Goal: Information Seeking & Learning: Learn about a topic

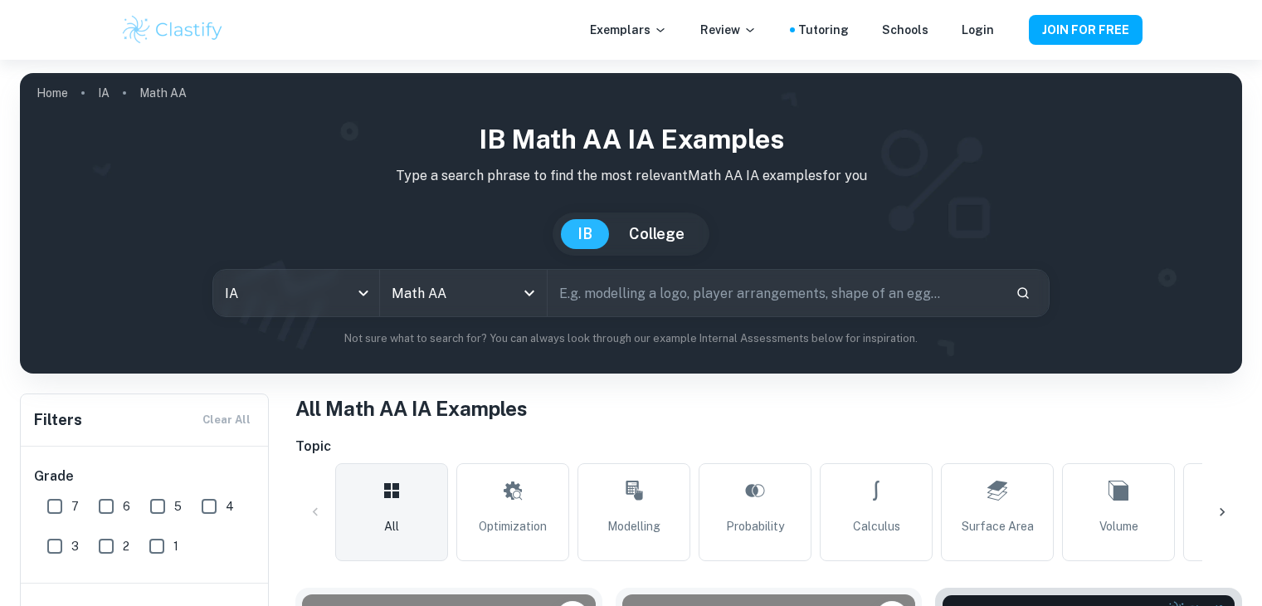
scroll to position [249, 0]
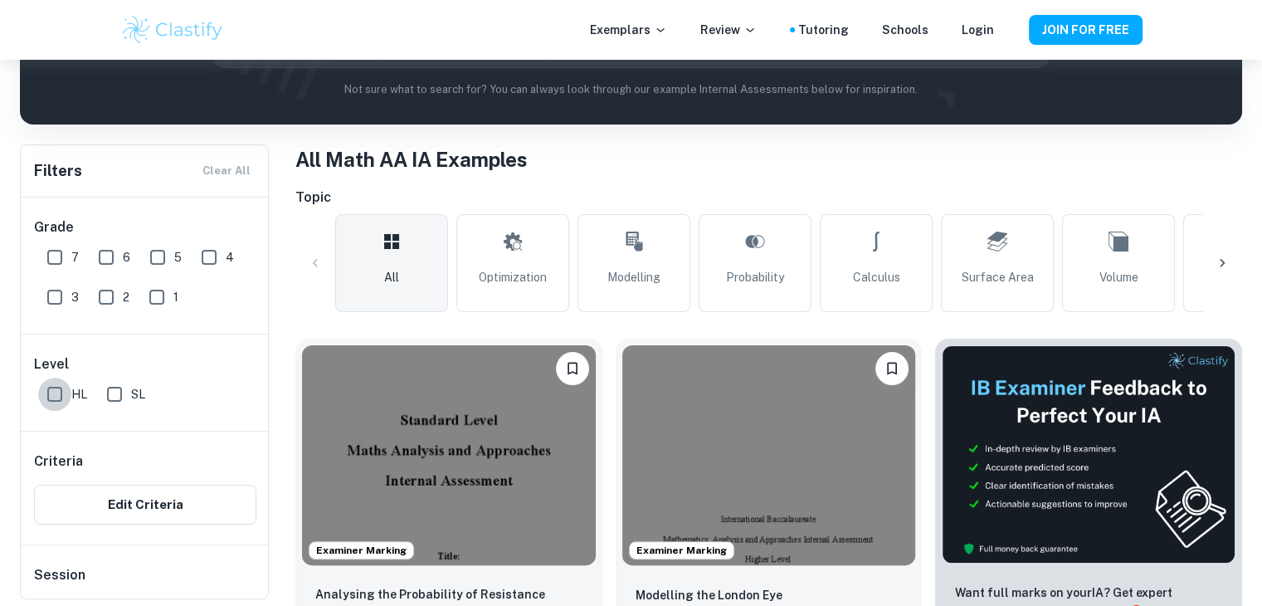
click at [71, 396] on input "HL" at bounding box center [54, 394] width 33 height 33
checkbox input "true"
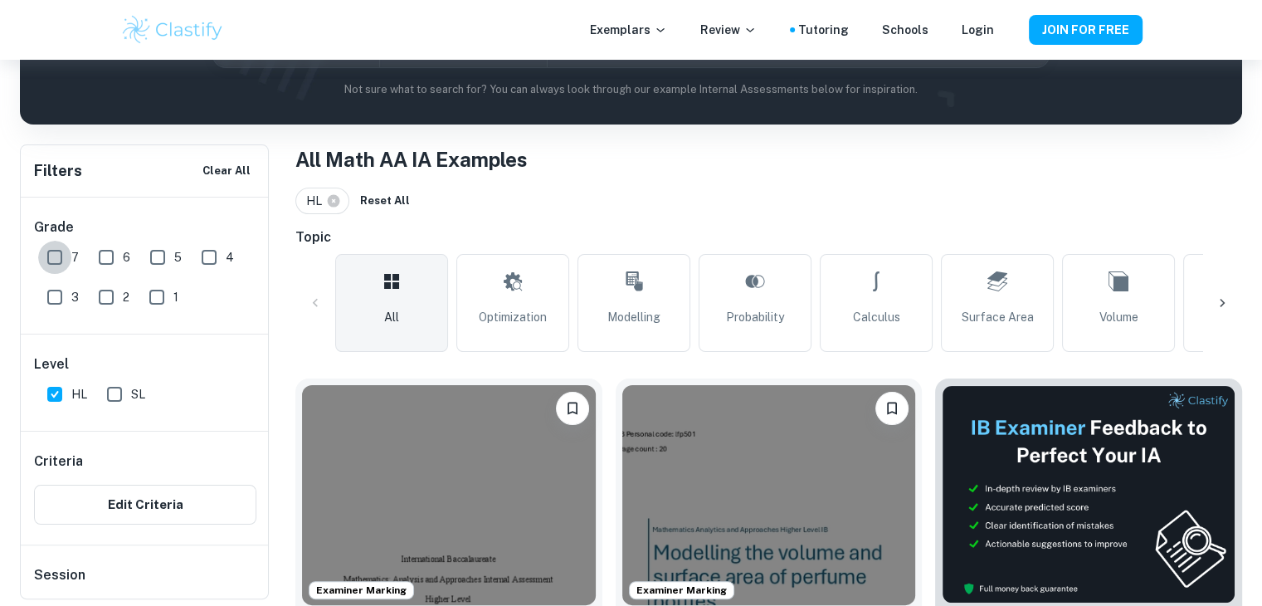
click at [65, 256] on input "7" at bounding box center [54, 257] width 33 height 33
checkbox input "true"
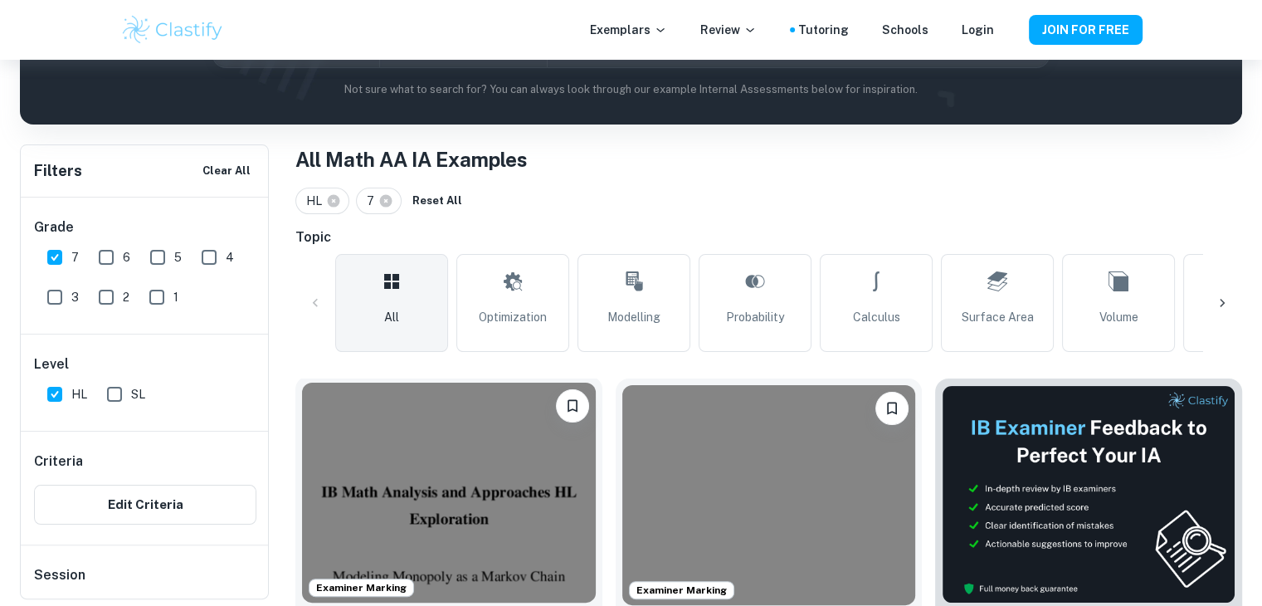
click at [405, 461] on img at bounding box center [449, 493] width 294 height 220
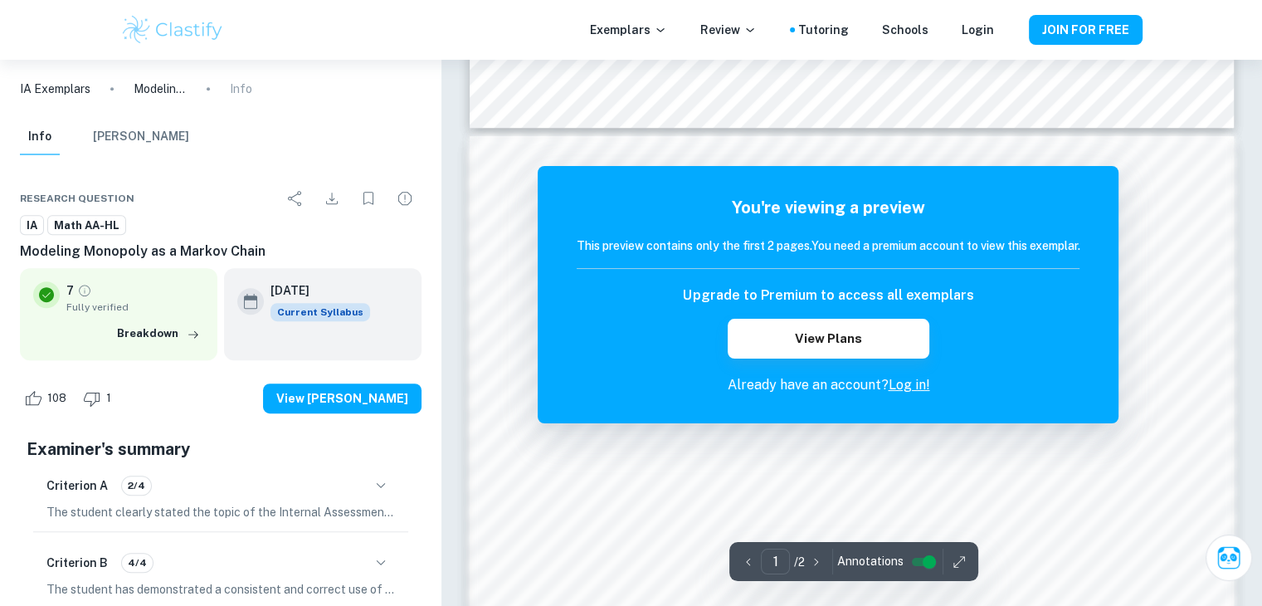
scroll to position [1079, 0]
